Goal: Transaction & Acquisition: Purchase product/service

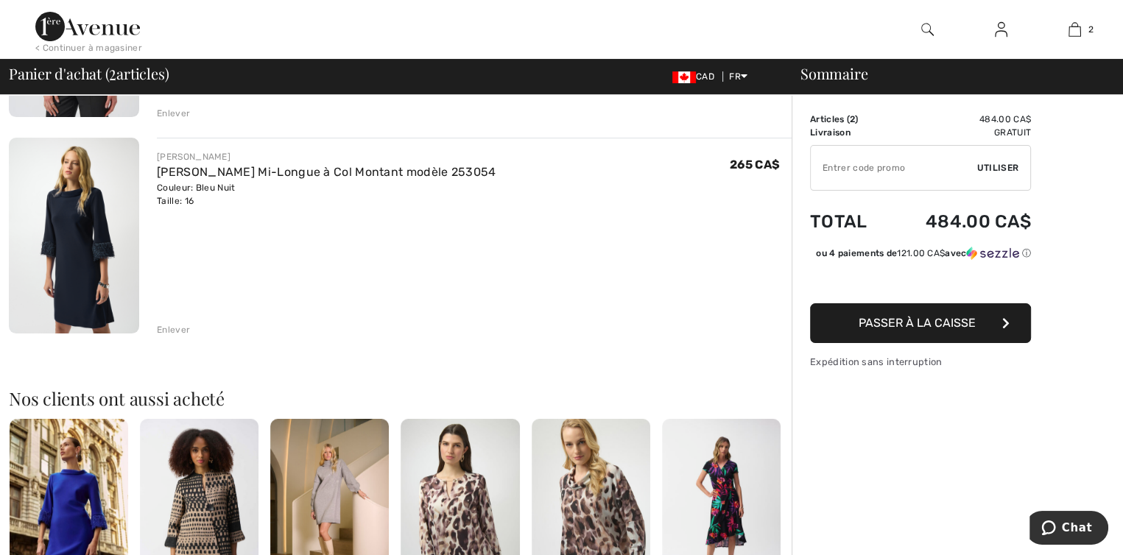
scroll to position [294, 0]
click at [188, 170] on link "[PERSON_NAME] Mi-Longue à Col Montant modèle 253054" at bounding box center [326, 171] width 339 height 14
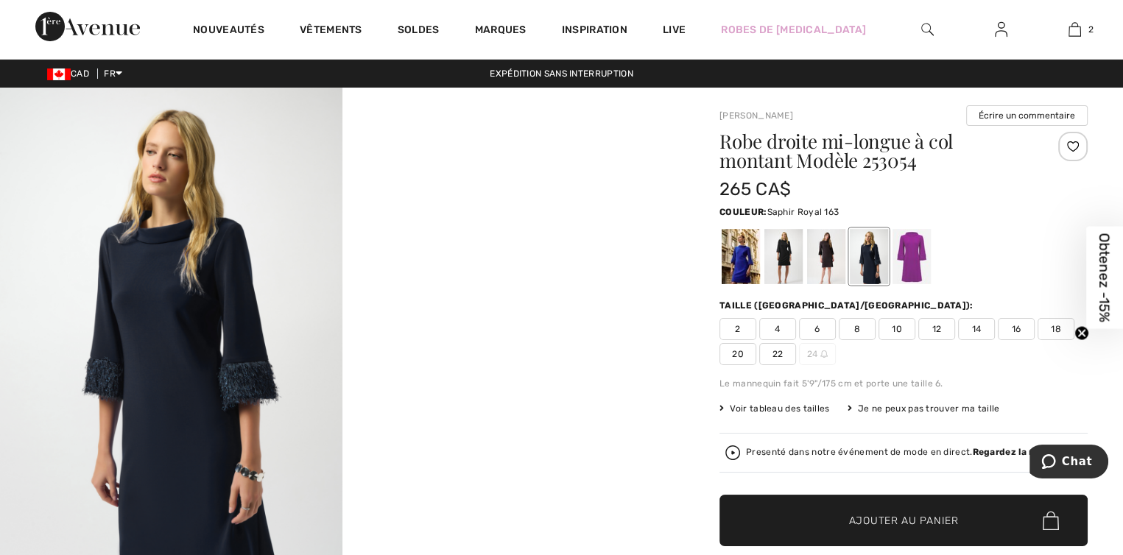
click at [732, 265] on div at bounding box center [740, 256] width 38 height 55
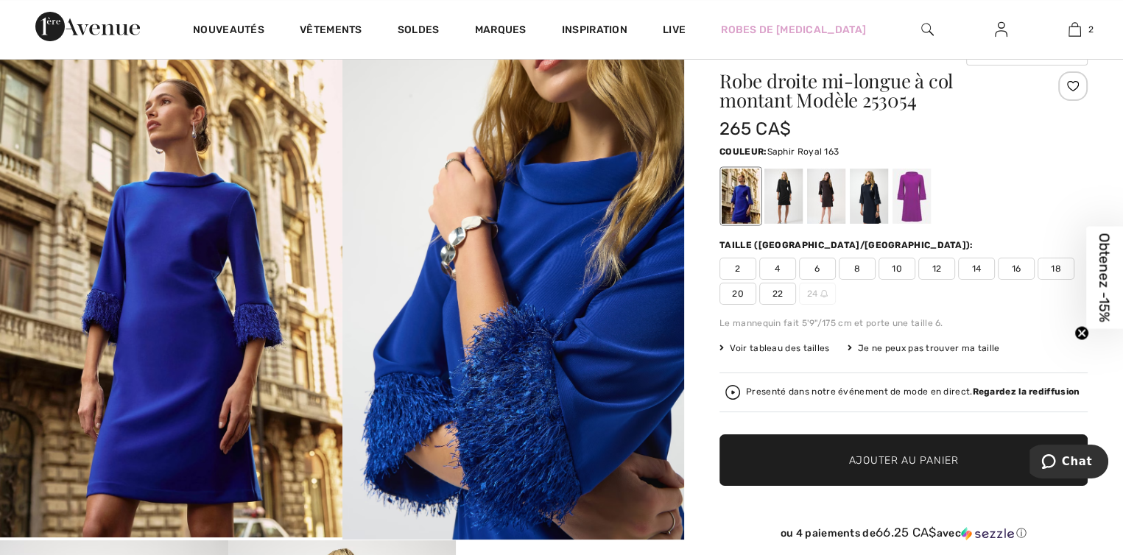
scroll to position [147, 0]
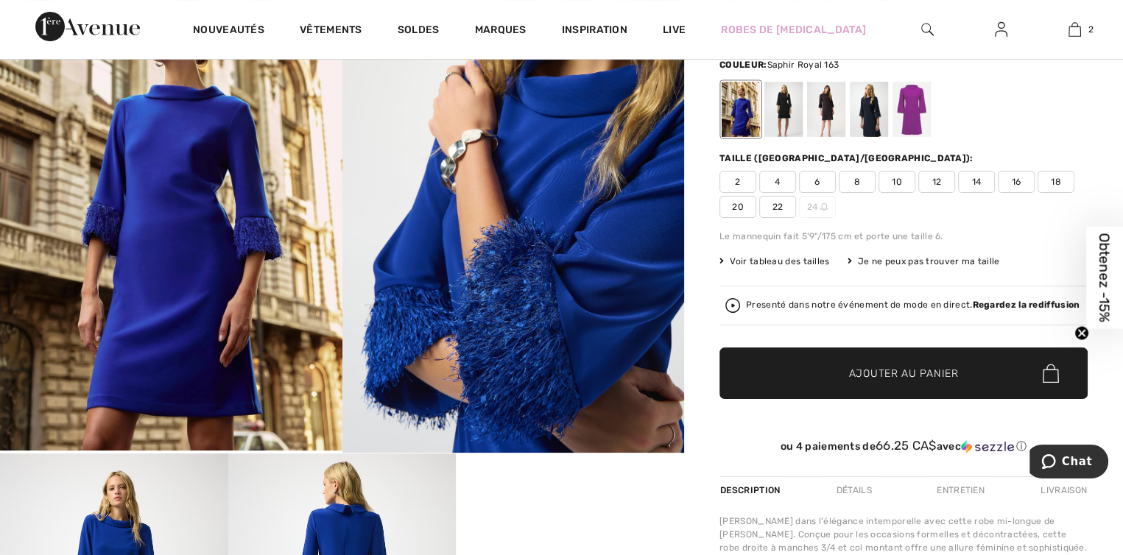
click at [889, 373] on span "Ajouter au panier" at bounding box center [904, 373] width 110 height 15
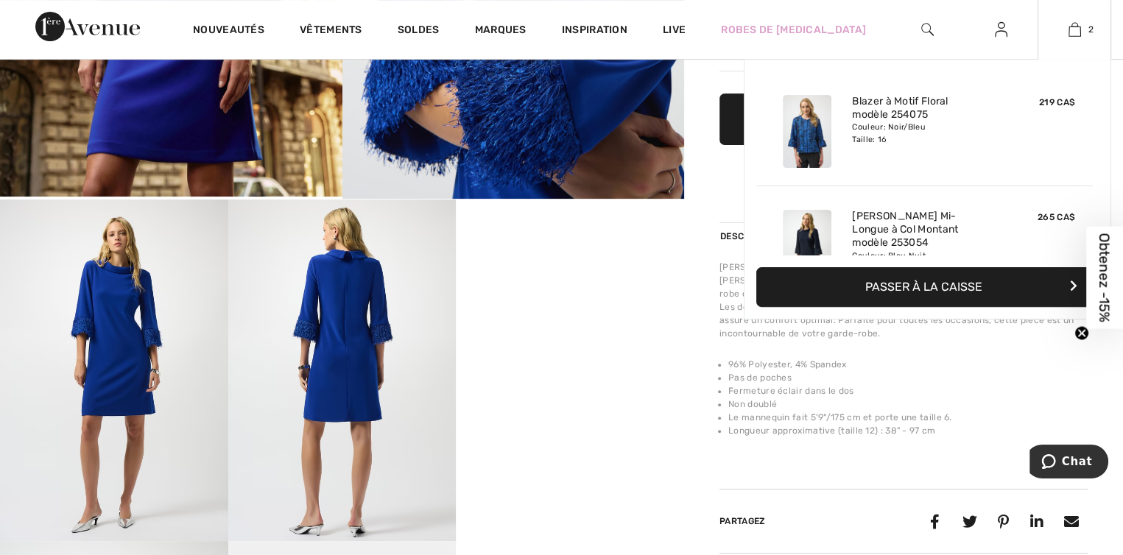
scroll to position [45, 0]
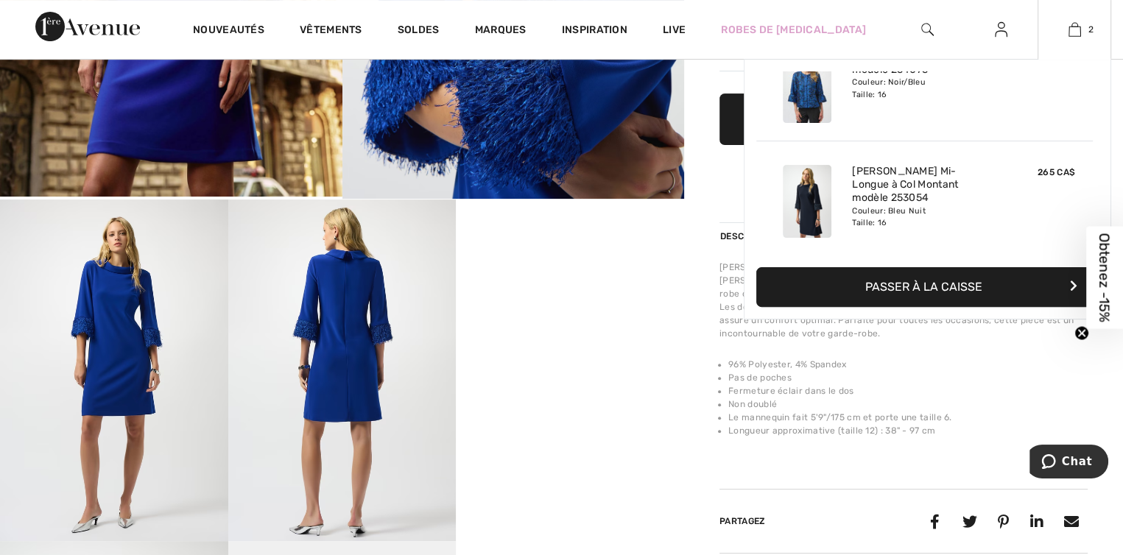
drag, startPoint x: 899, startPoint y: 201, endPoint x: 978, endPoint y: 200, distance: 78.8
drag, startPoint x: 978, startPoint y: 200, endPoint x: 1012, endPoint y: 379, distance: 182.0
click at [1040, 386] on li "Fermeture éclair dans le dos" at bounding box center [907, 390] width 359 height 13
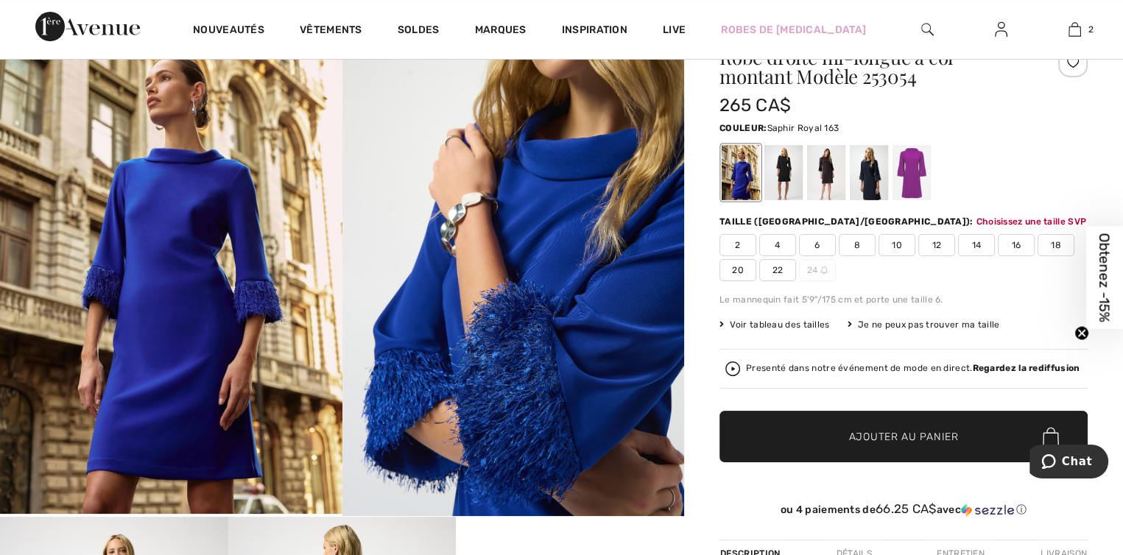
scroll to position [33, 0]
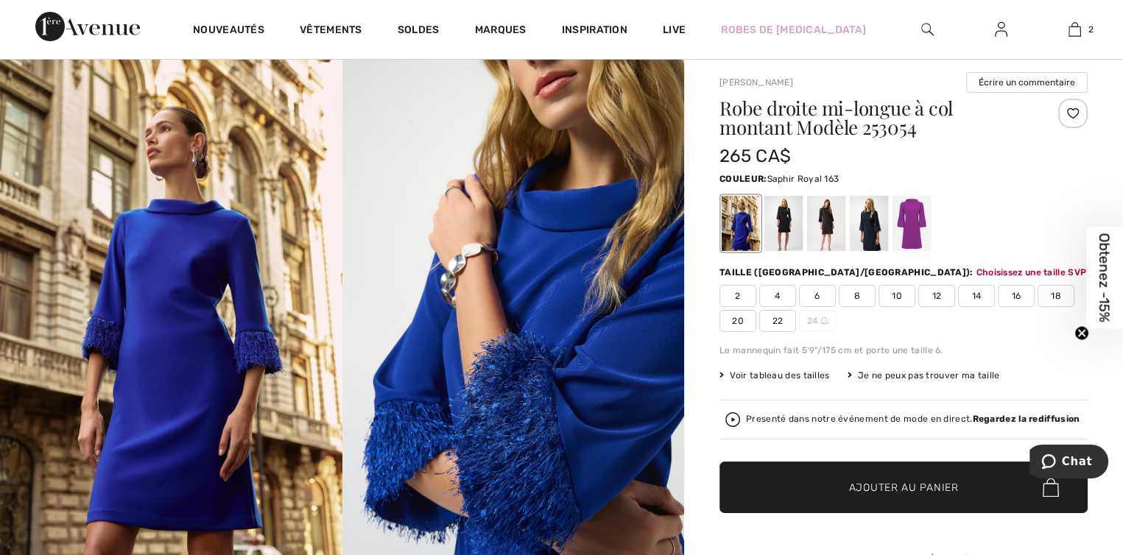
click at [737, 222] on div at bounding box center [740, 223] width 38 height 55
click at [1013, 291] on span "16" at bounding box center [1015, 296] width 37 height 22
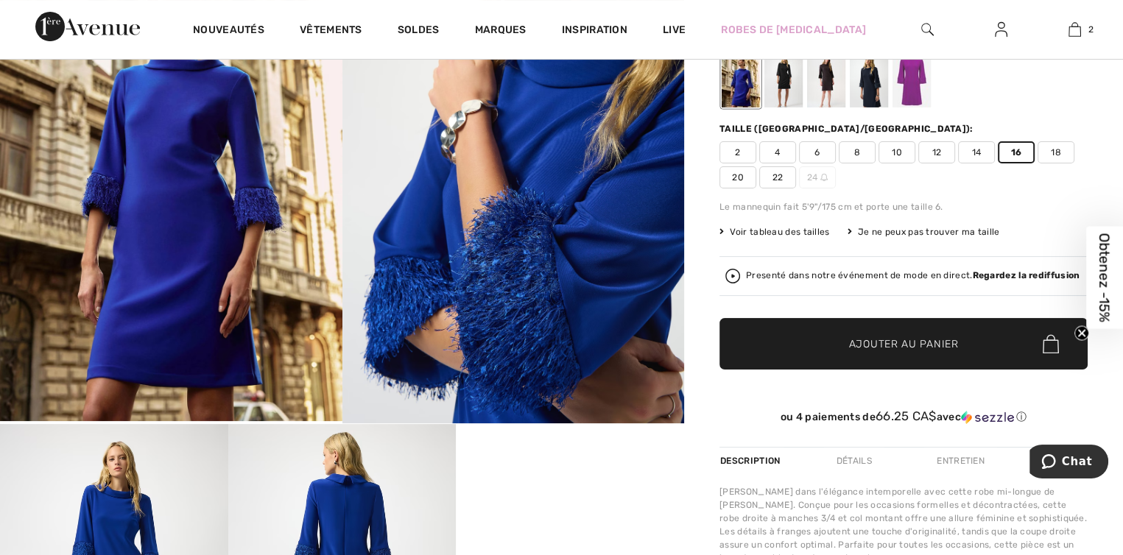
scroll to position [180, 0]
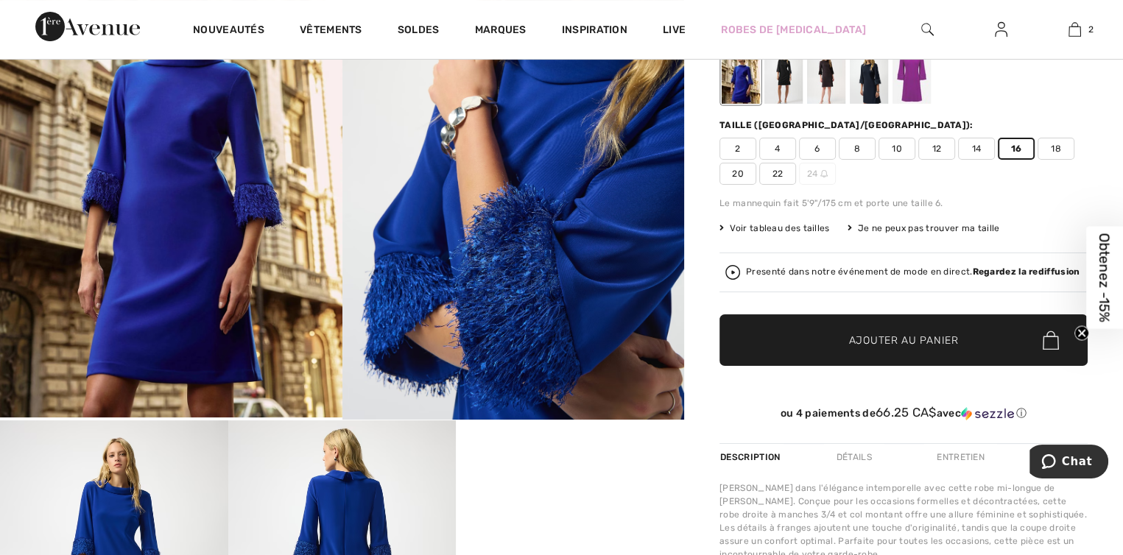
click at [860, 337] on span "Ajouter au panier" at bounding box center [904, 340] width 110 height 15
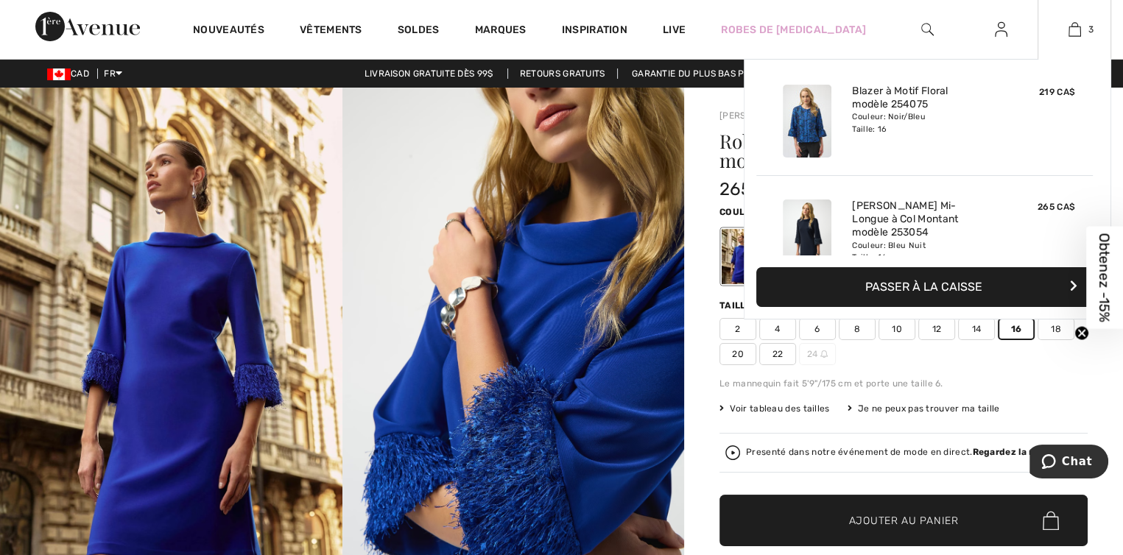
scroll to position [0, 0]
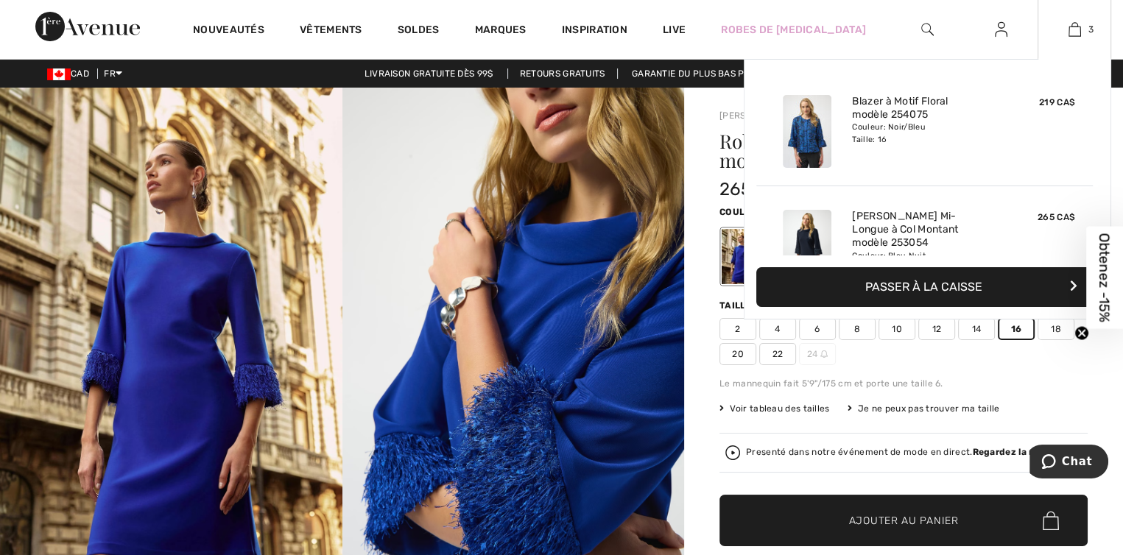
click at [806, 128] on img at bounding box center [806, 131] width 49 height 73
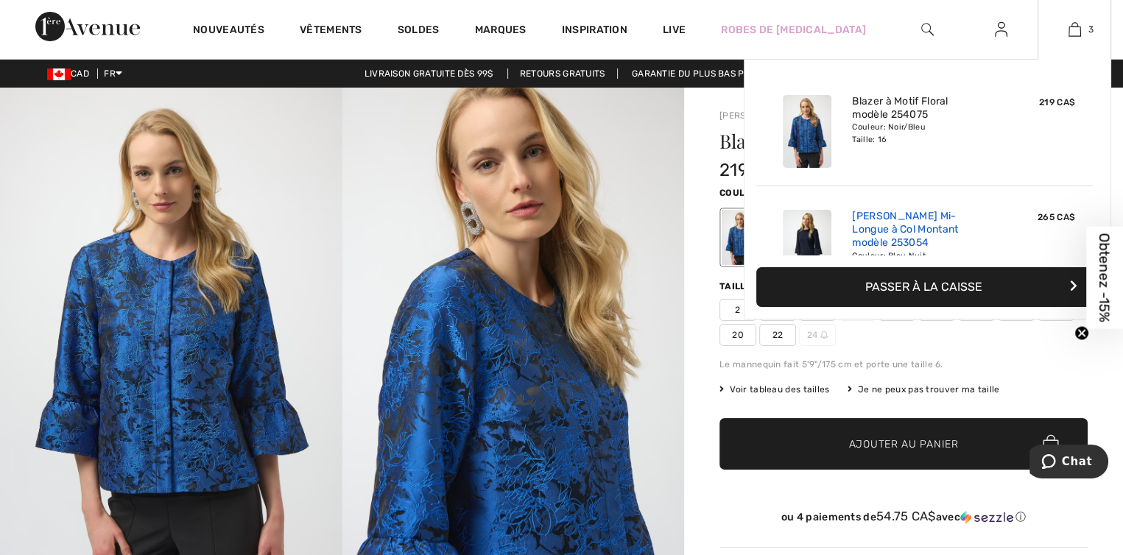
click at [941, 229] on link "[PERSON_NAME] Mi-Longue à Col Montant modèle 253054" at bounding box center [924, 230] width 145 height 40
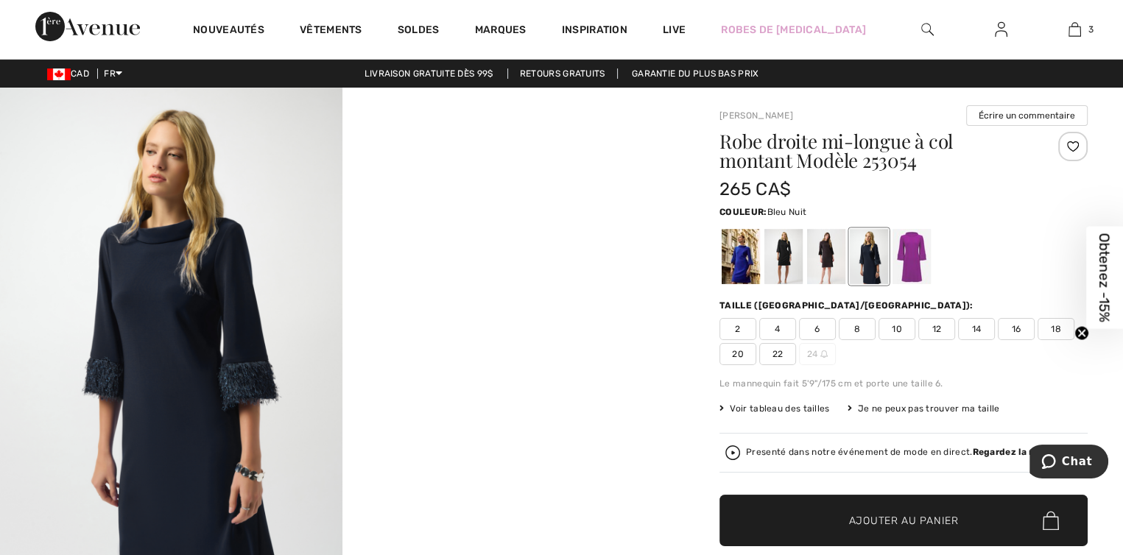
click at [1083, 331] on icon "Close teaser" at bounding box center [1081, 334] width 6 height 6
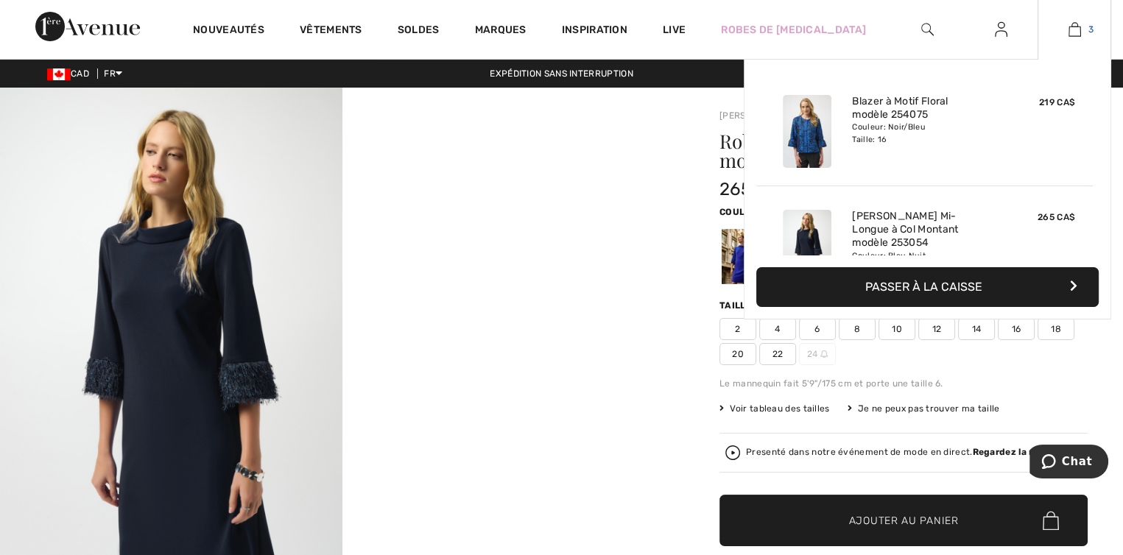
click at [1072, 29] on img at bounding box center [1074, 30] width 13 height 18
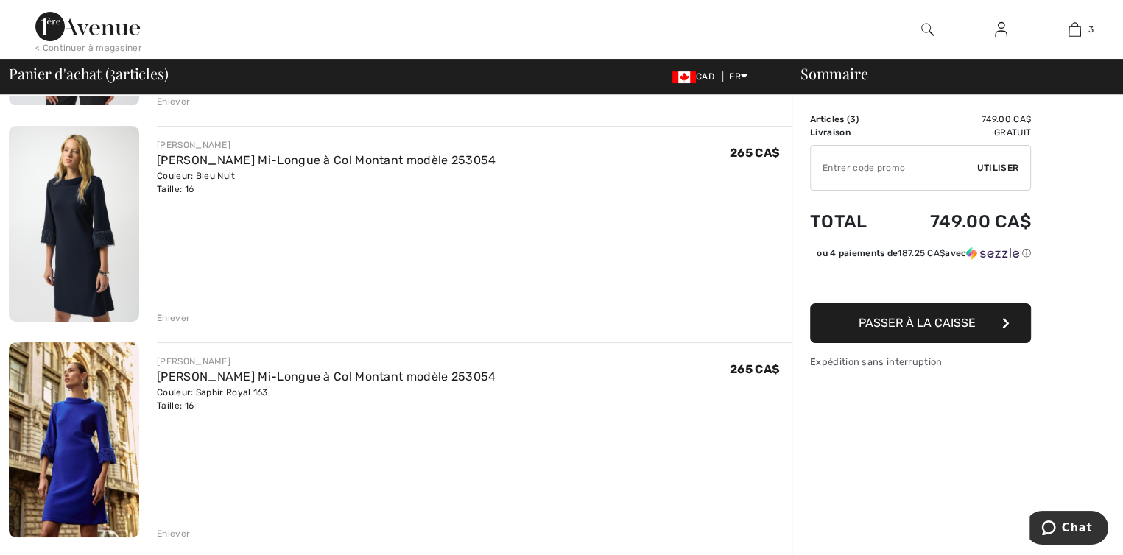
scroll to position [294, 0]
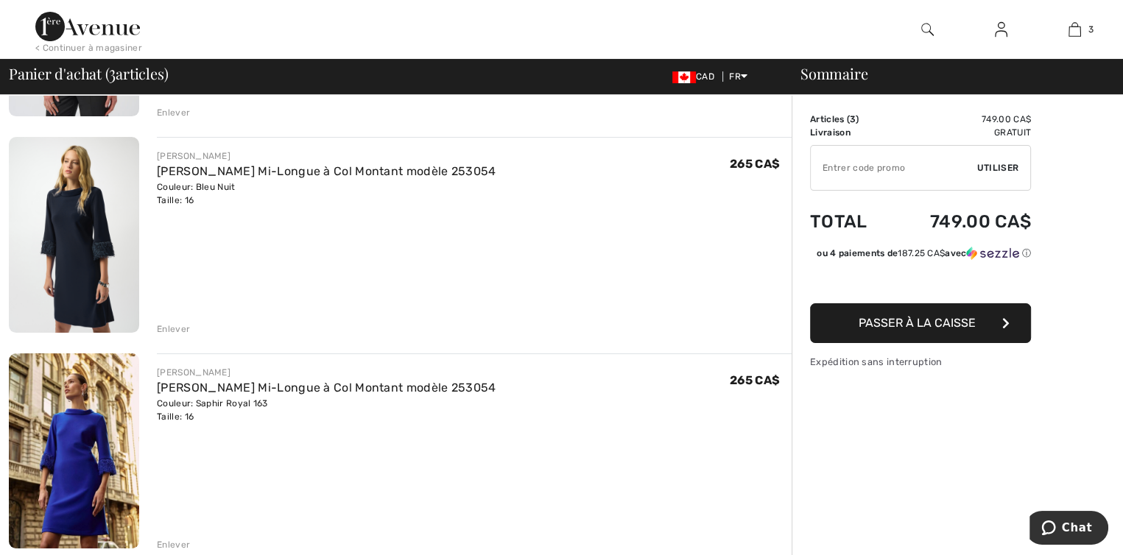
click at [171, 325] on div "Enlever" at bounding box center [173, 328] width 33 height 13
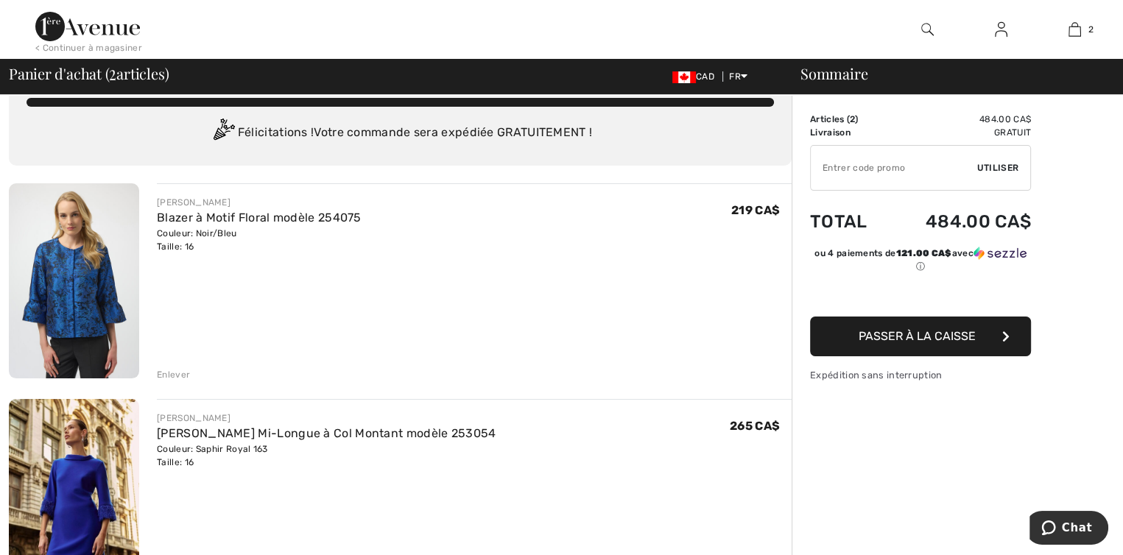
scroll to position [0, 0]
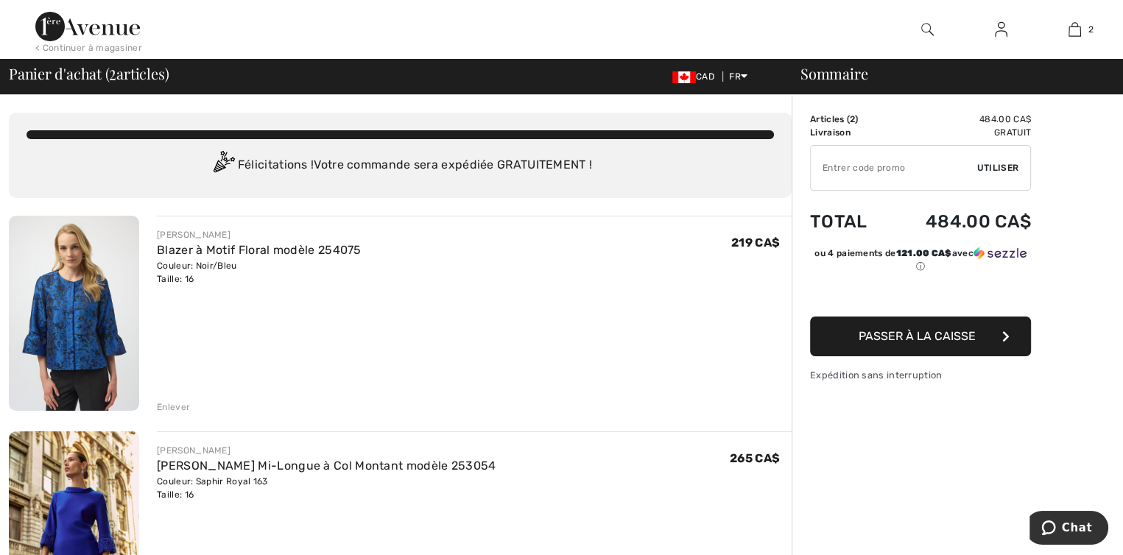
click at [77, 319] on img at bounding box center [74, 313] width 130 height 195
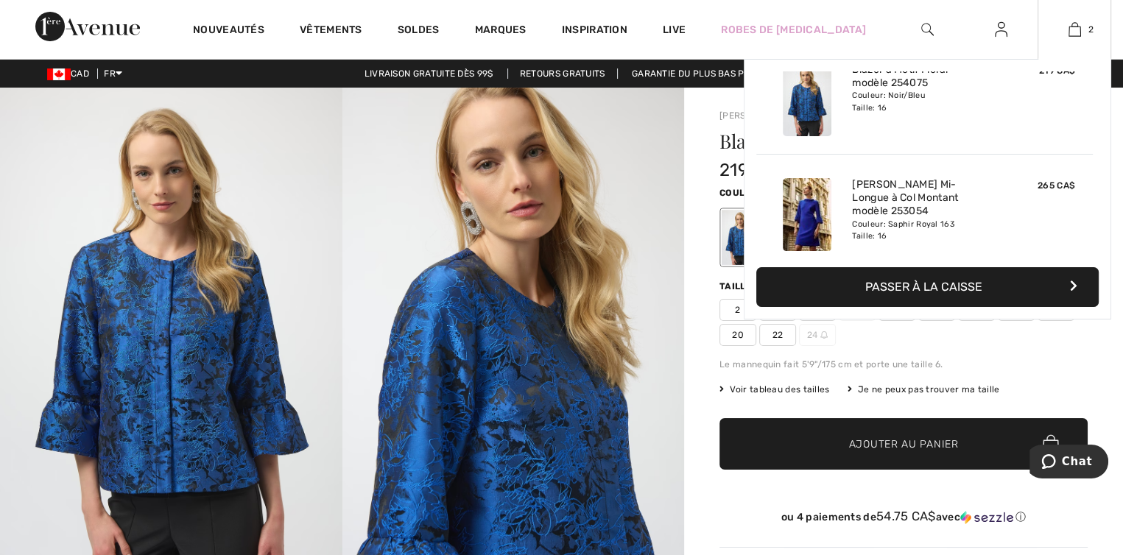
scroll to position [45, 0]
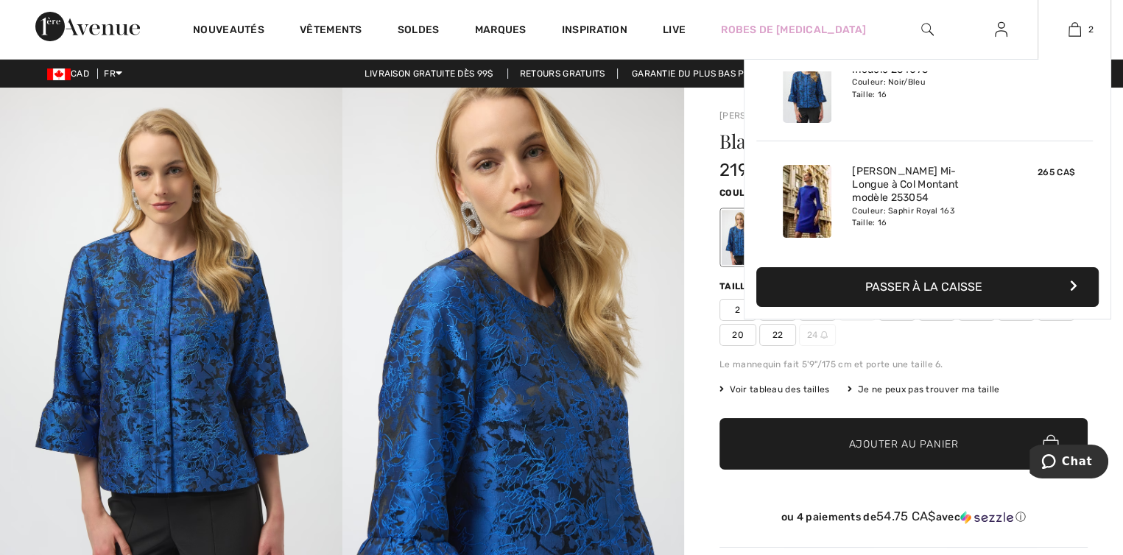
click at [956, 285] on button "Passer à la caisse" at bounding box center [927, 287] width 342 height 40
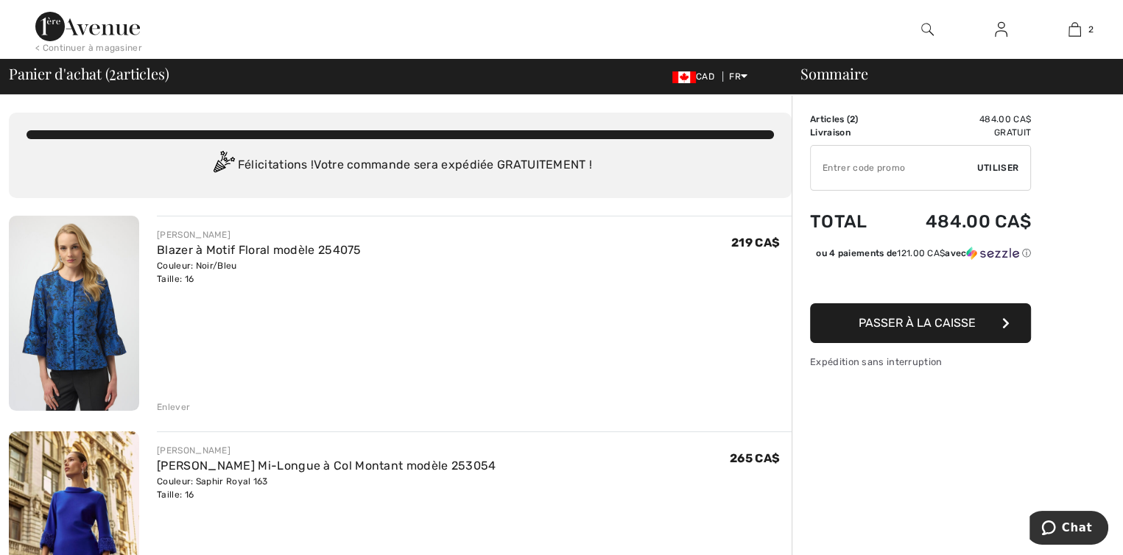
click at [908, 330] on span "Passer à la caisse" at bounding box center [916, 323] width 117 height 14
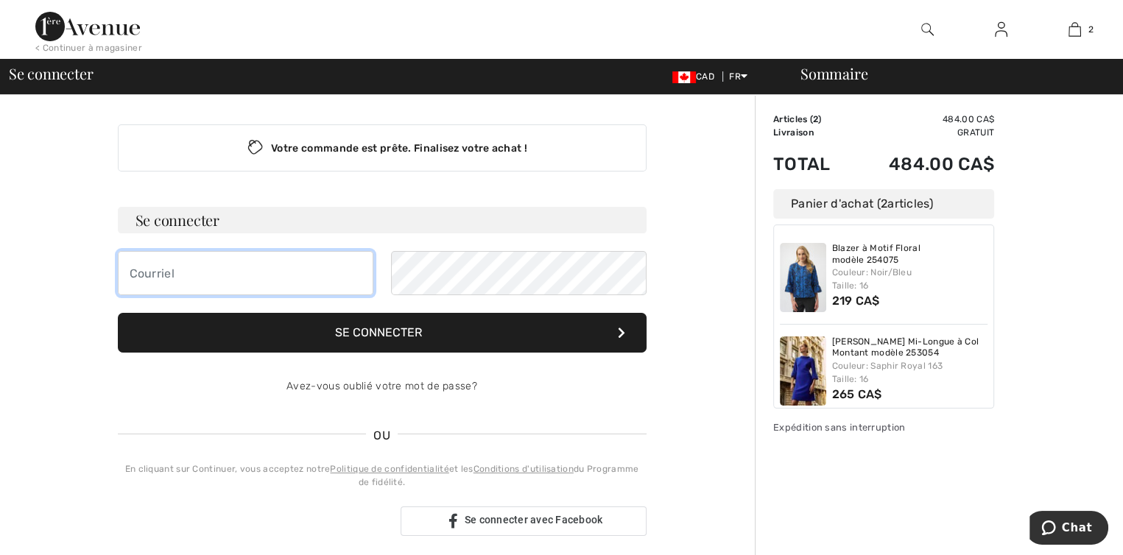
click at [157, 268] on input "email" at bounding box center [245, 273] width 255 height 44
type input "[EMAIL_ADDRESS][DOMAIN_NAME]"
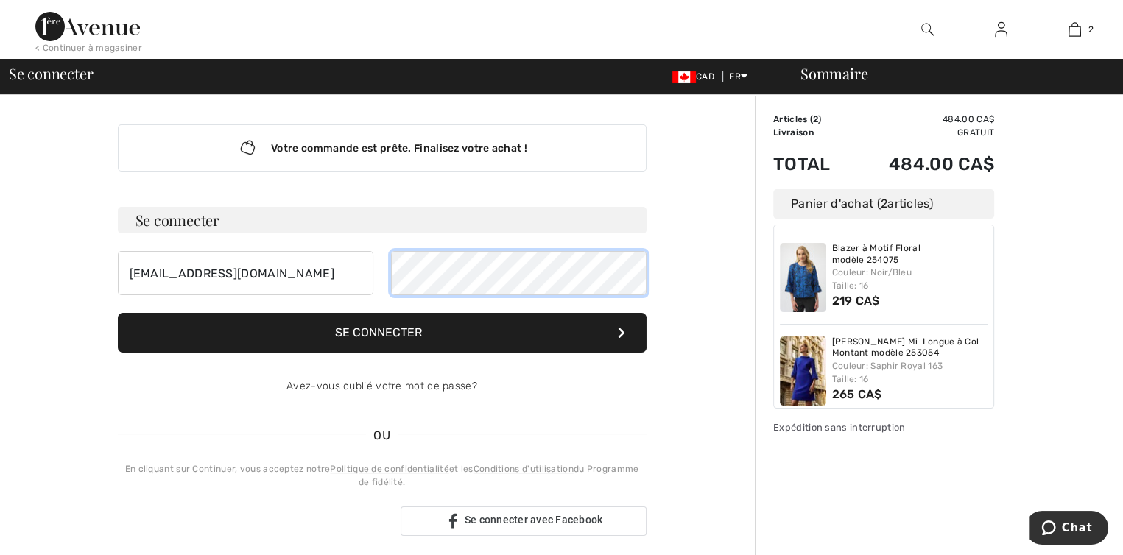
click at [171, 291] on div "[EMAIL_ADDRESS][DOMAIN_NAME]" at bounding box center [382, 273] width 529 height 44
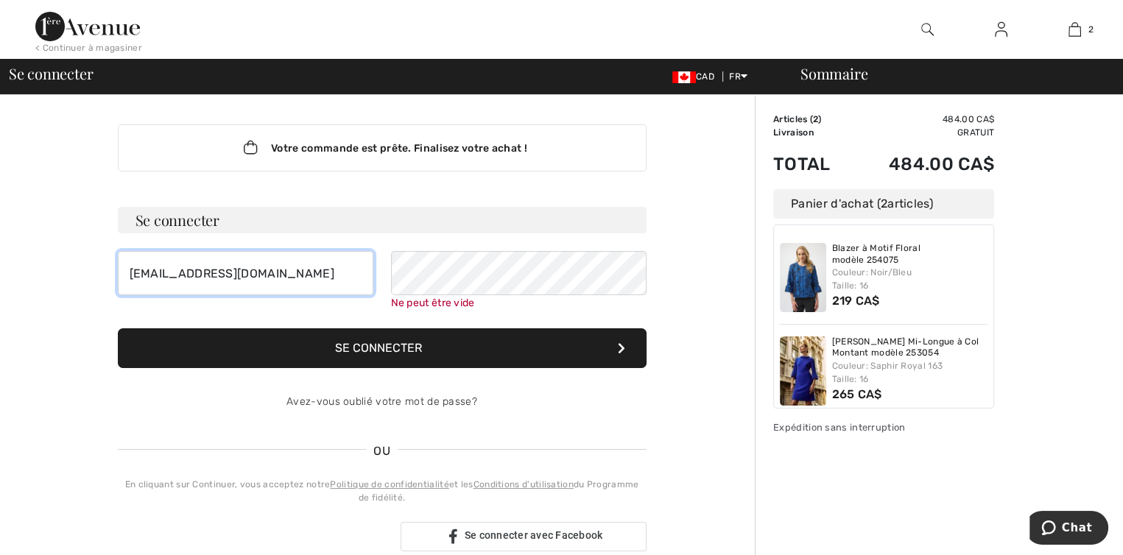
drag, startPoint x: 314, startPoint y: 270, endPoint x: 43, endPoint y: 283, distance: 271.9
click at [43, 283] on div "Votre commande est prête. Finalisez votre achat ! Se connecter louise_laflamme@…" at bounding box center [382, 537] width 746 height 885
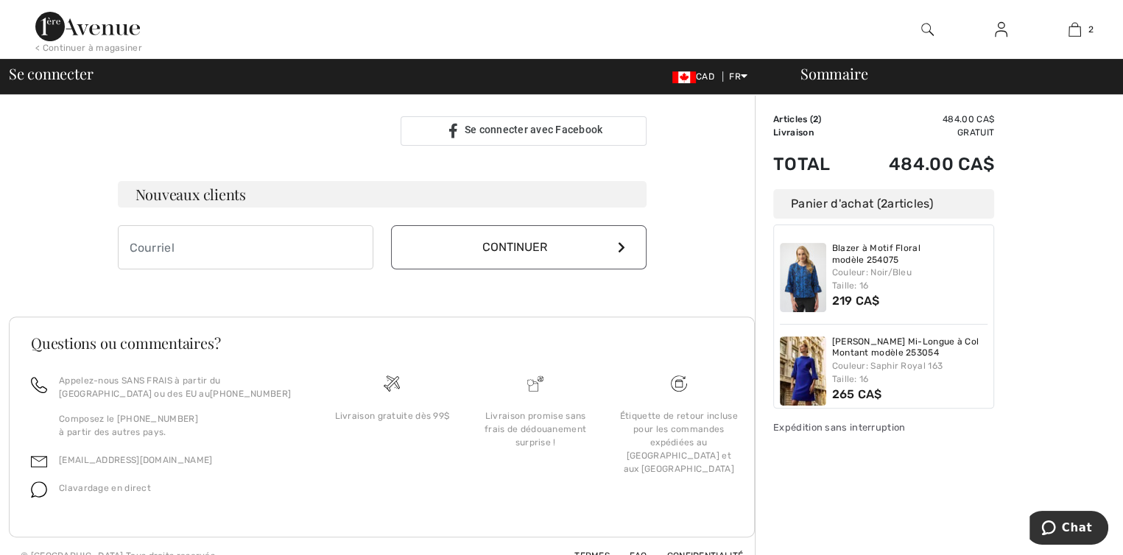
scroll to position [423, 0]
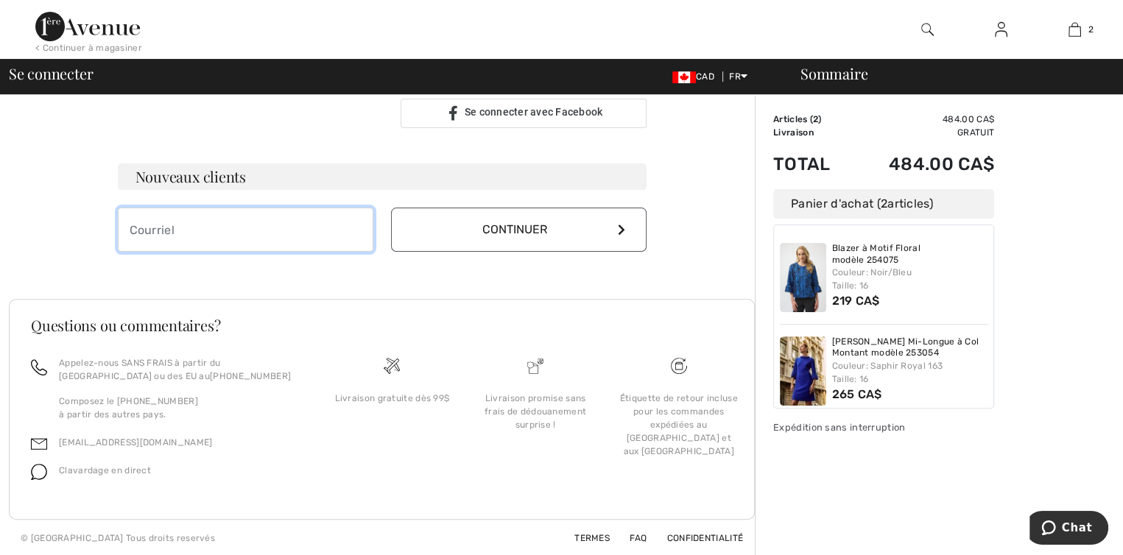
click at [144, 234] on input "email" at bounding box center [245, 230] width 255 height 44
type input "[EMAIL_ADDRESS][DOMAIN_NAME]"
click at [611, 227] on button "Continuer" at bounding box center [518, 230] width 255 height 44
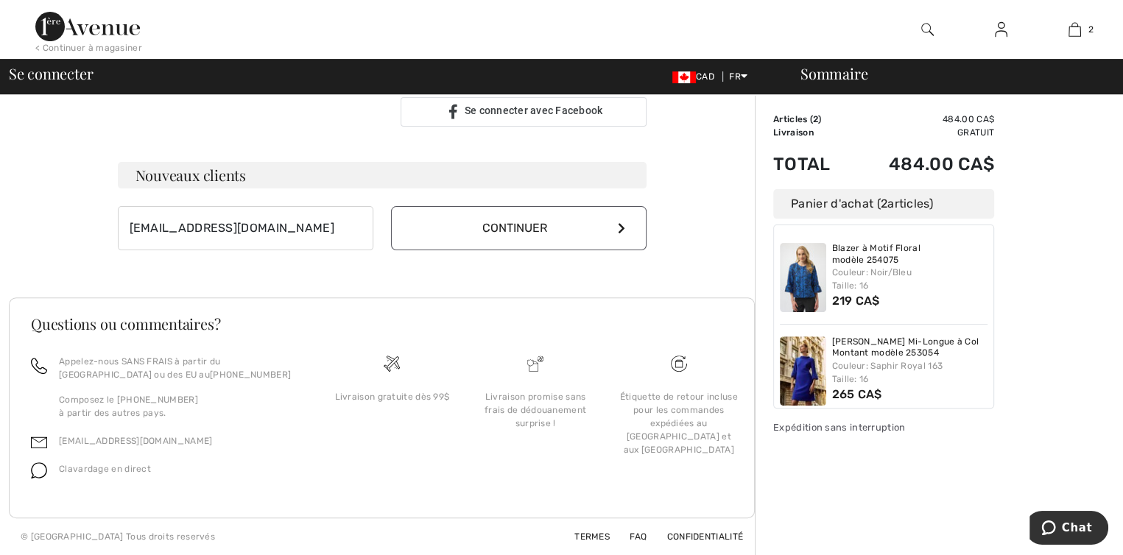
scroll to position [408, 0]
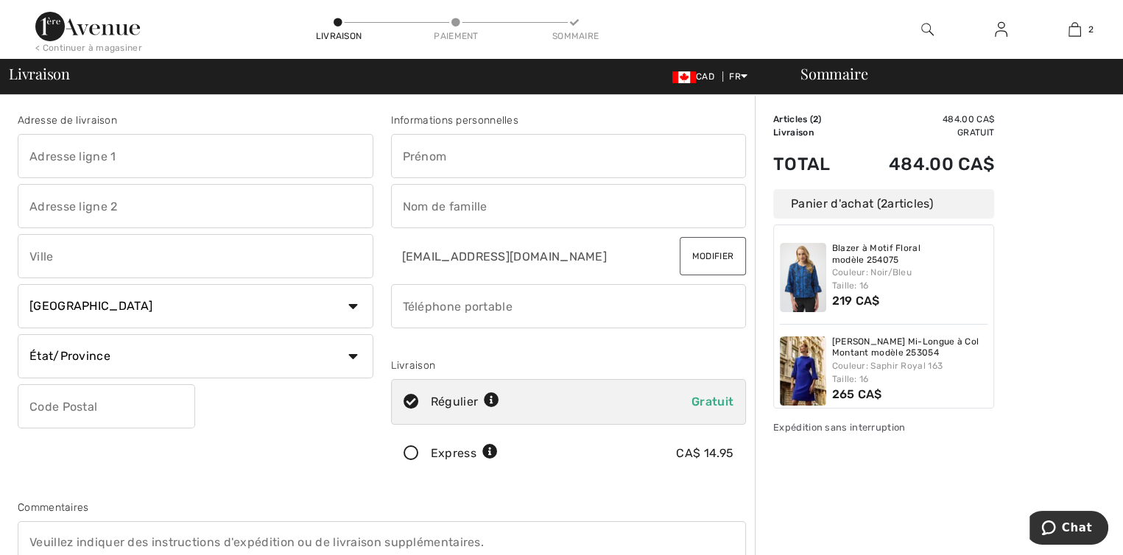
click at [66, 160] on input "text" at bounding box center [196, 156] width 356 height 44
type input "131 ile ducharme"
type input "Rosemere"
select select "QC"
type input "J7A 4H8"
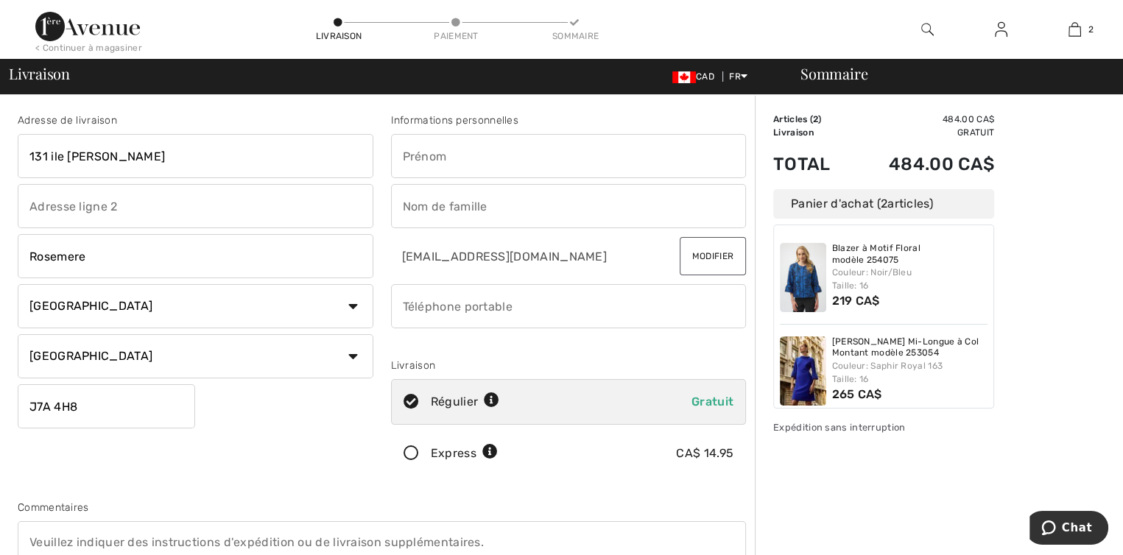
type input "Louise"
type input "Laflamme"
type input "5146793076"
type input "J7A4H8"
click at [48, 154] on input "131 ile ducharme" at bounding box center [196, 156] width 356 height 44
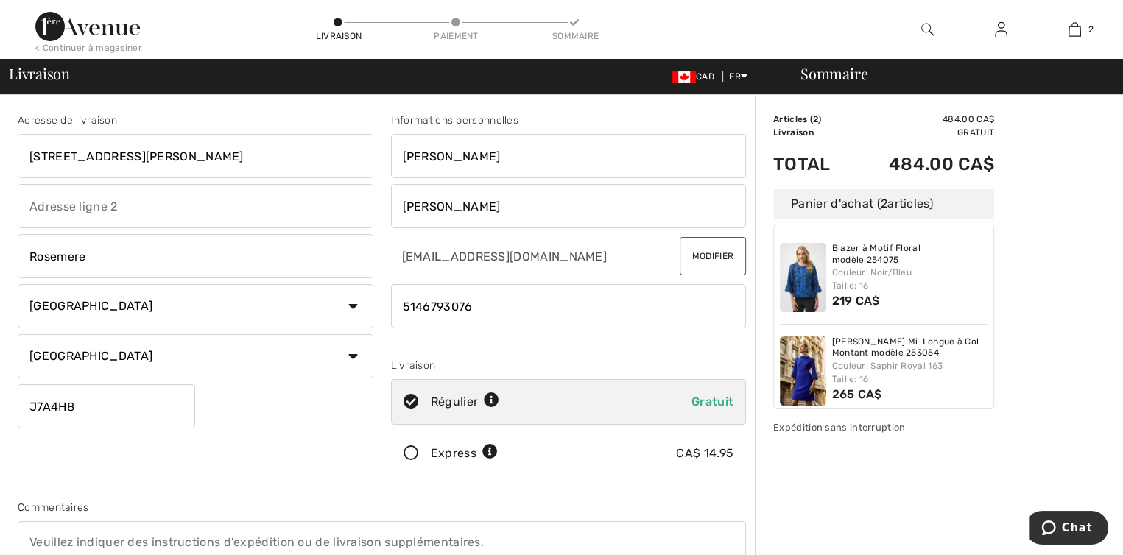
click at [97, 155] on input "131 rue de l' ile ducharme" at bounding box center [196, 156] width 356 height 44
click at [115, 152] on input "131 rue de l'ile ducharme" at bounding box center [196, 156] width 356 height 44
click at [206, 160] on input "131 rue de l'ile Ducharme" at bounding box center [196, 156] width 356 height 44
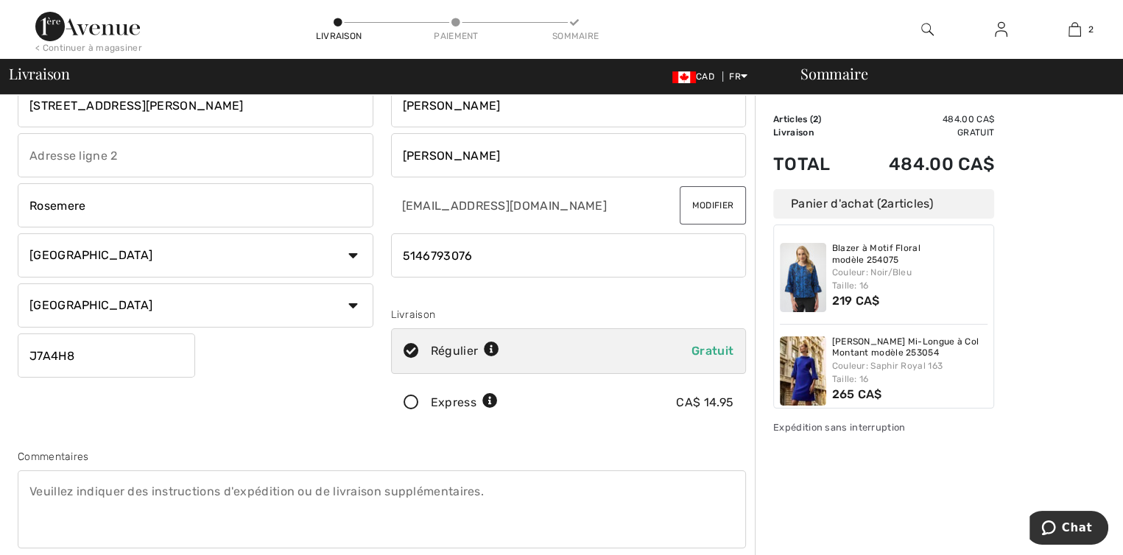
scroll to position [74, 0]
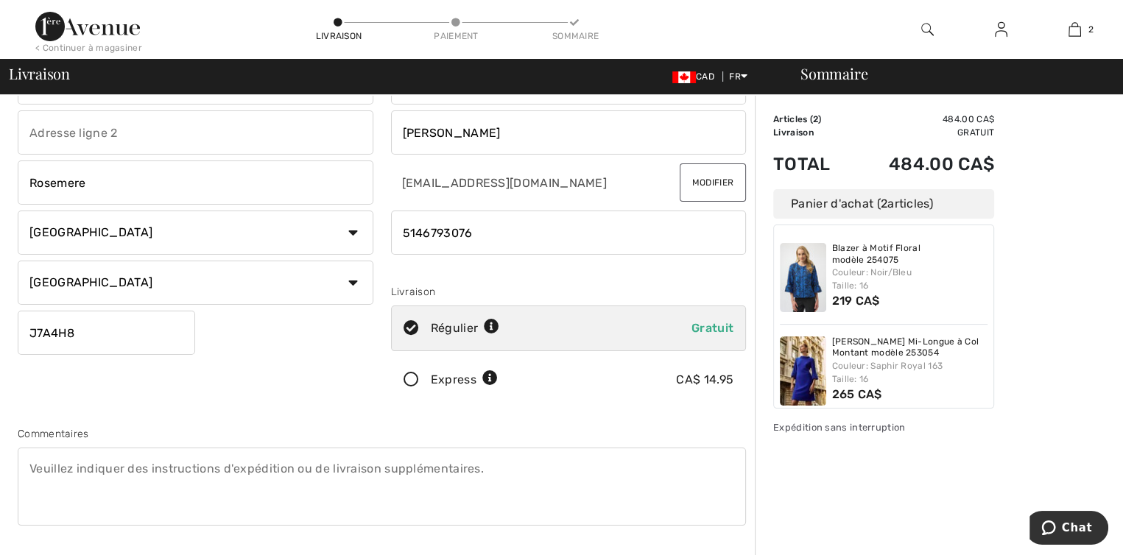
type input "131 rue de l'ile Ducharme"
click at [409, 378] on icon at bounding box center [411, 379] width 39 height 15
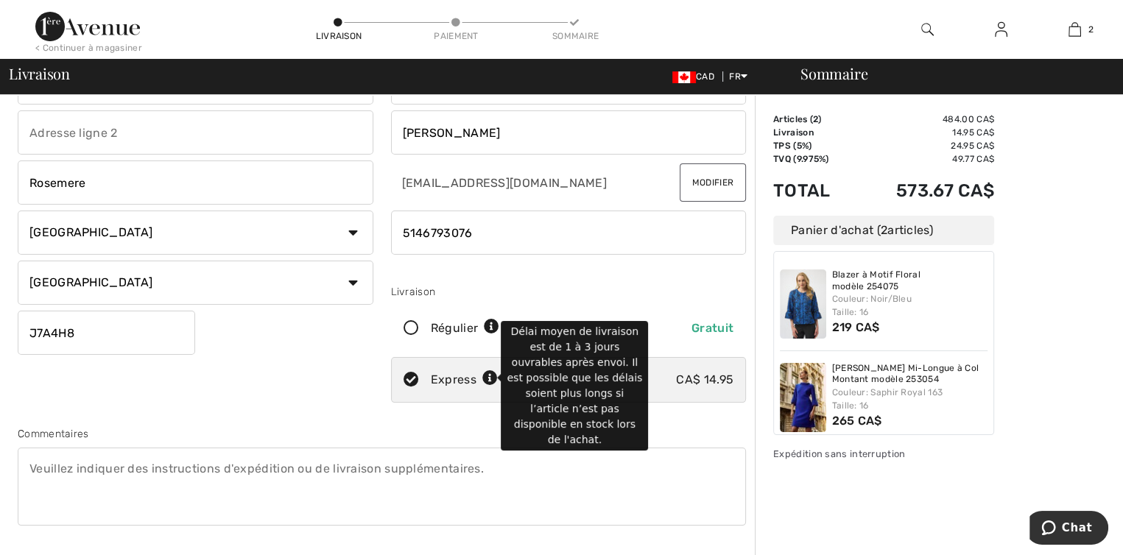
click at [487, 379] on icon at bounding box center [489, 378] width 15 height 15
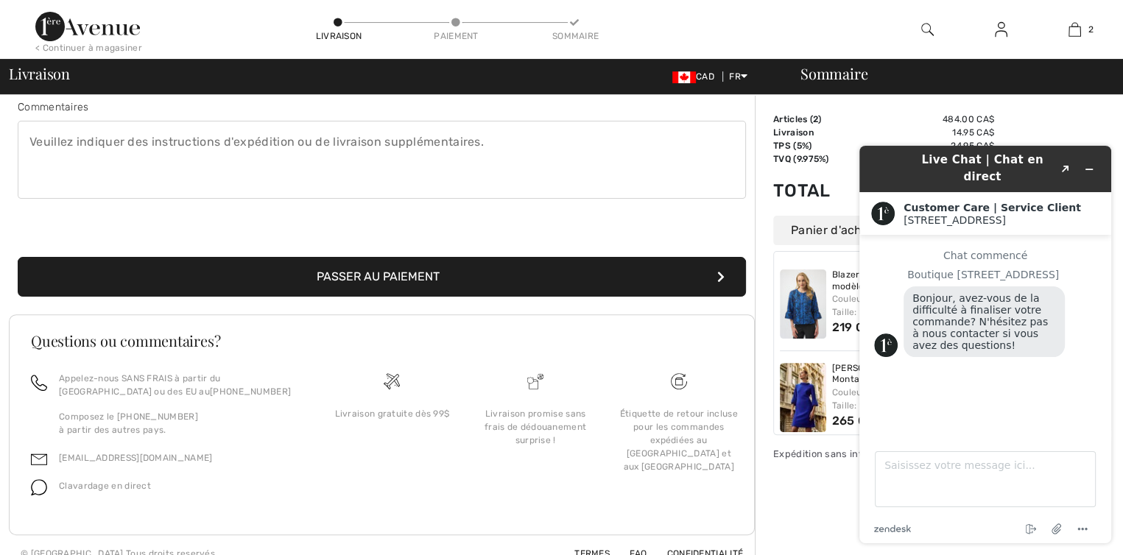
scroll to position [415, 0]
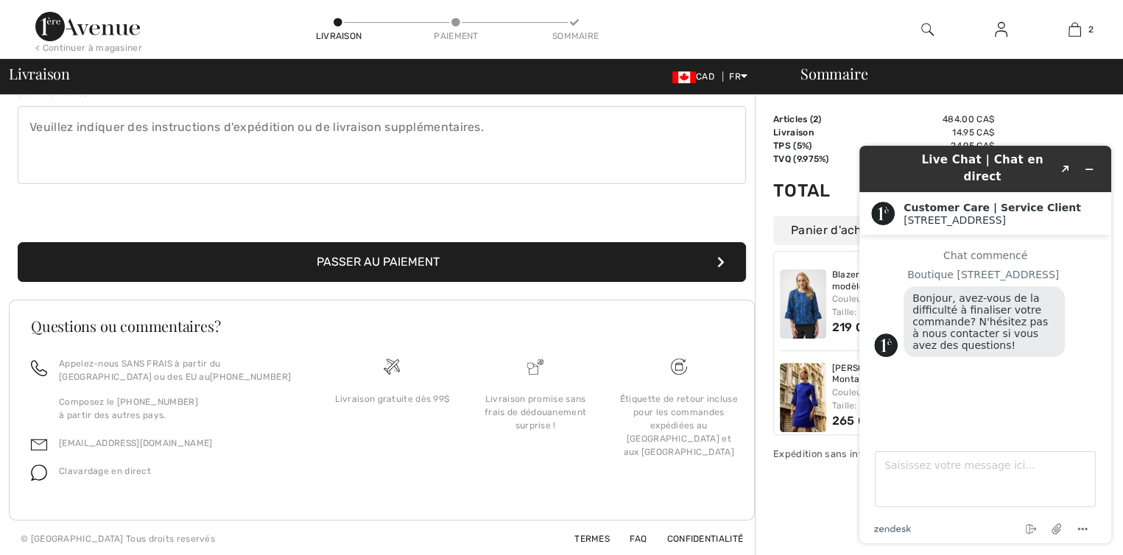
click at [365, 255] on button "Passer au paiement" at bounding box center [382, 262] width 728 height 40
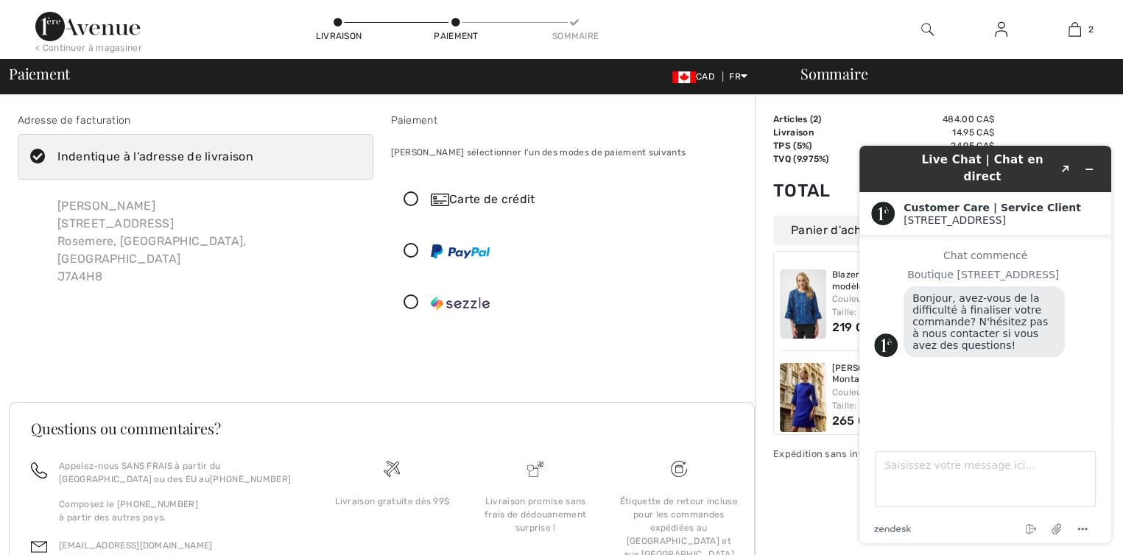
click at [409, 199] on icon at bounding box center [411, 199] width 39 height 15
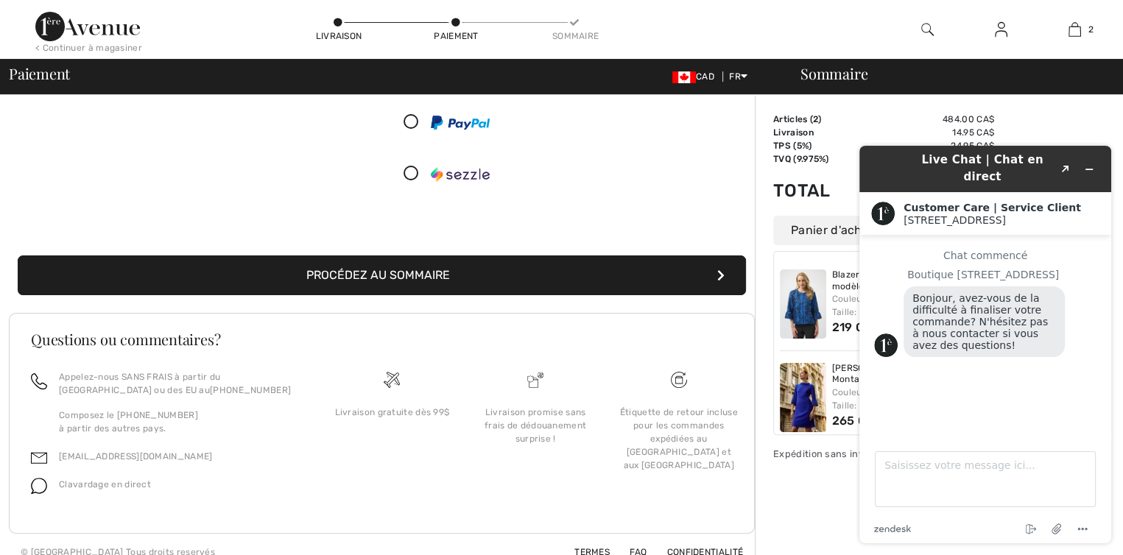
scroll to position [294, 0]
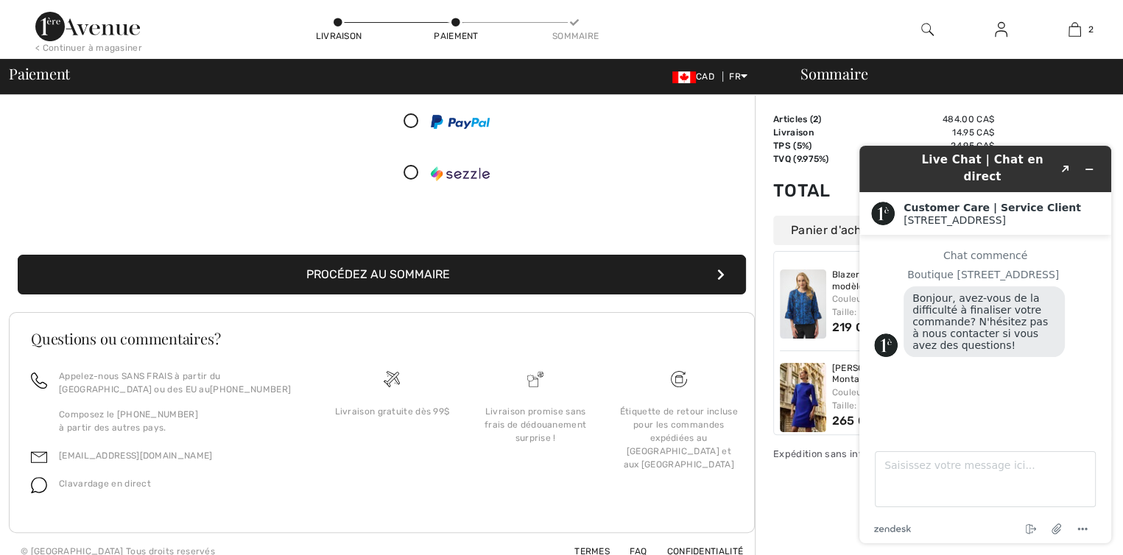
click at [341, 265] on button "Procédez au sommaire" at bounding box center [382, 275] width 728 height 40
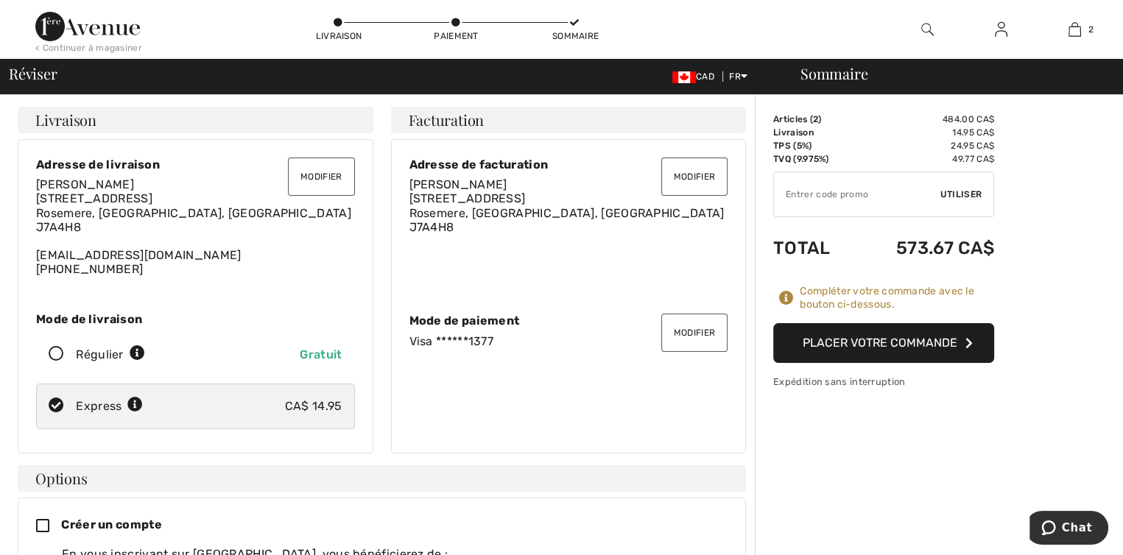
click at [836, 335] on button "Placer votre commande" at bounding box center [883, 343] width 221 height 40
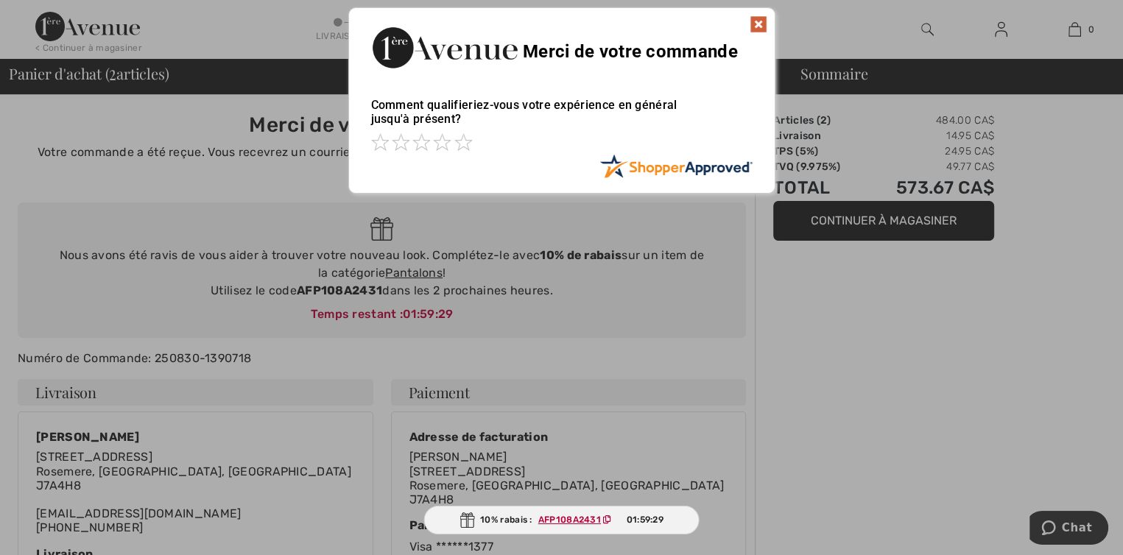
click at [759, 20] on img at bounding box center [758, 24] width 18 height 18
